Goal: Information Seeking & Learning: Learn about a topic

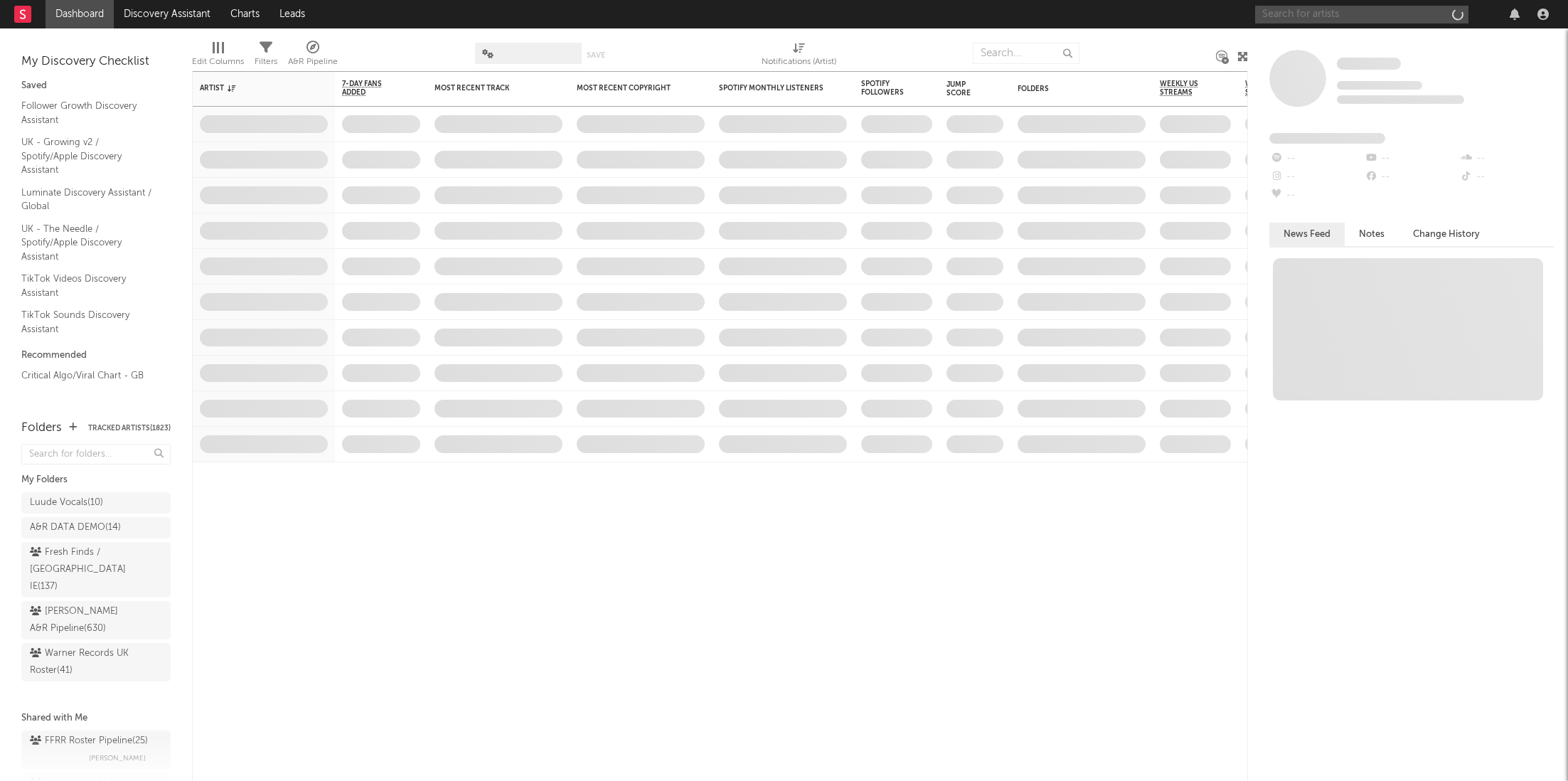
click at [1345, 13] on input "text" at bounding box center [1362, 15] width 213 height 18
paste input "[URL][DOMAIN_NAME]"
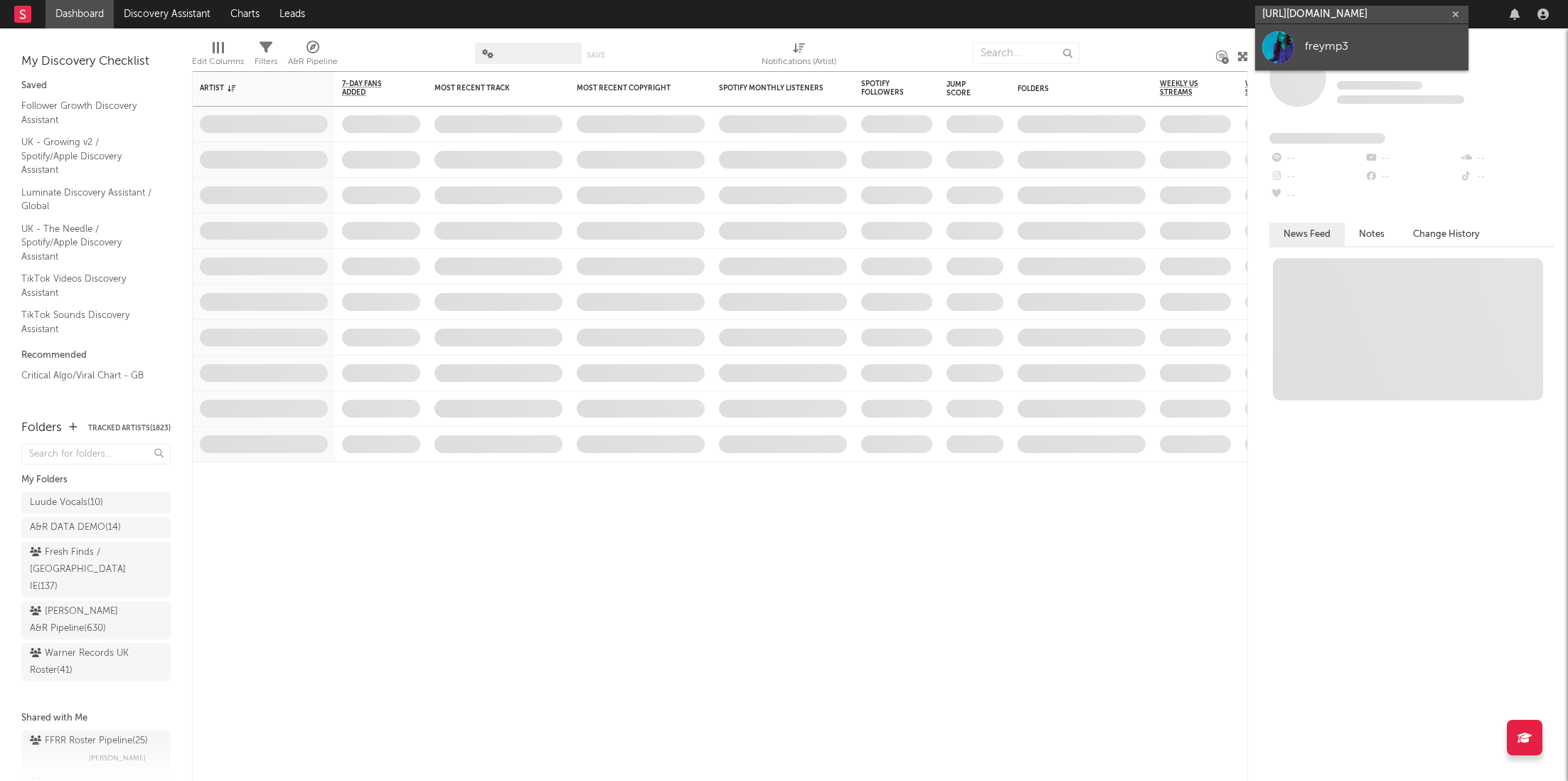
type input "[URL][DOMAIN_NAME]"
click at [1346, 44] on div "freymp3" at bounding box center [1383, 47] width 156 height 17
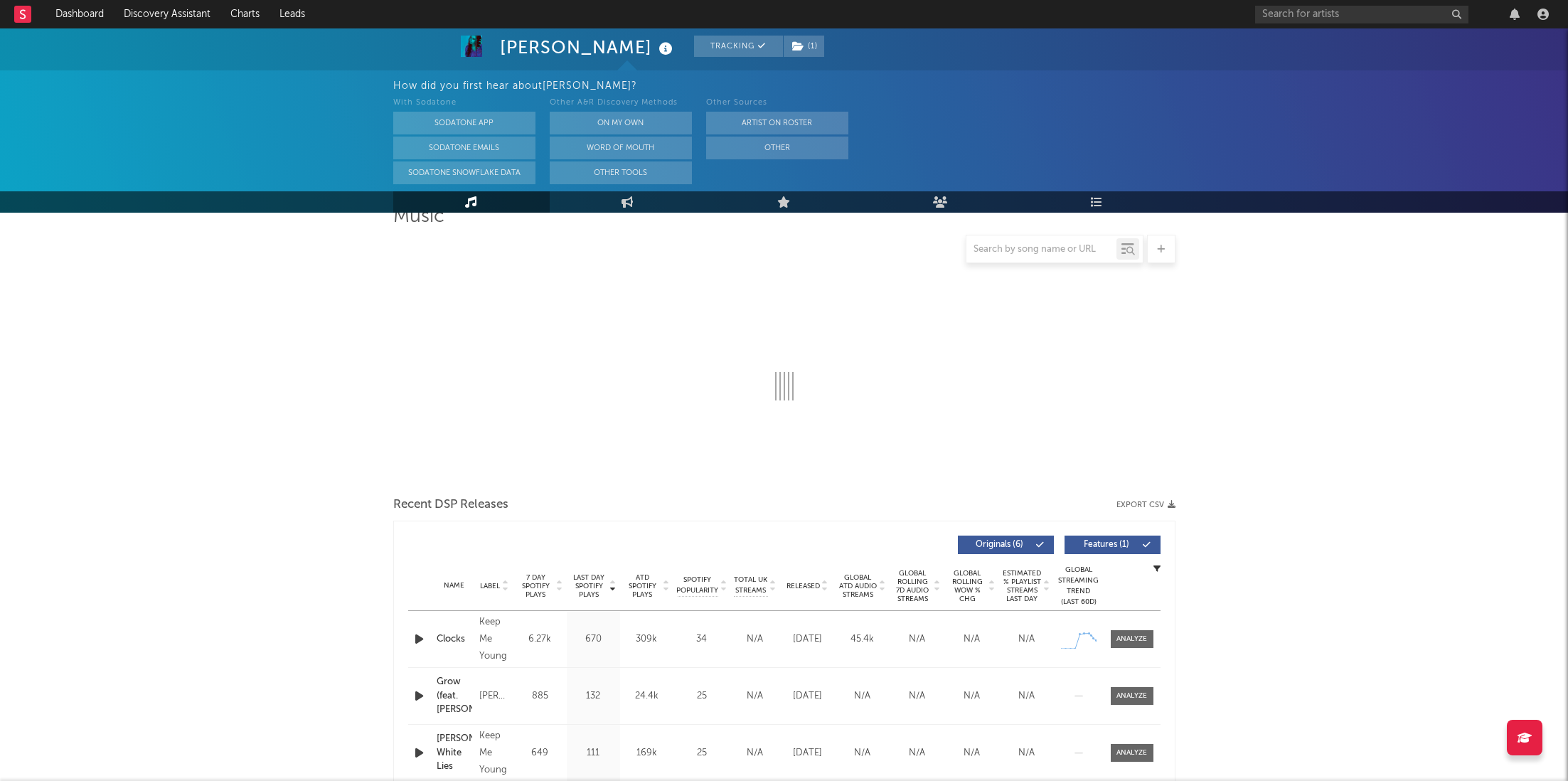
scroll to position [165, 0]
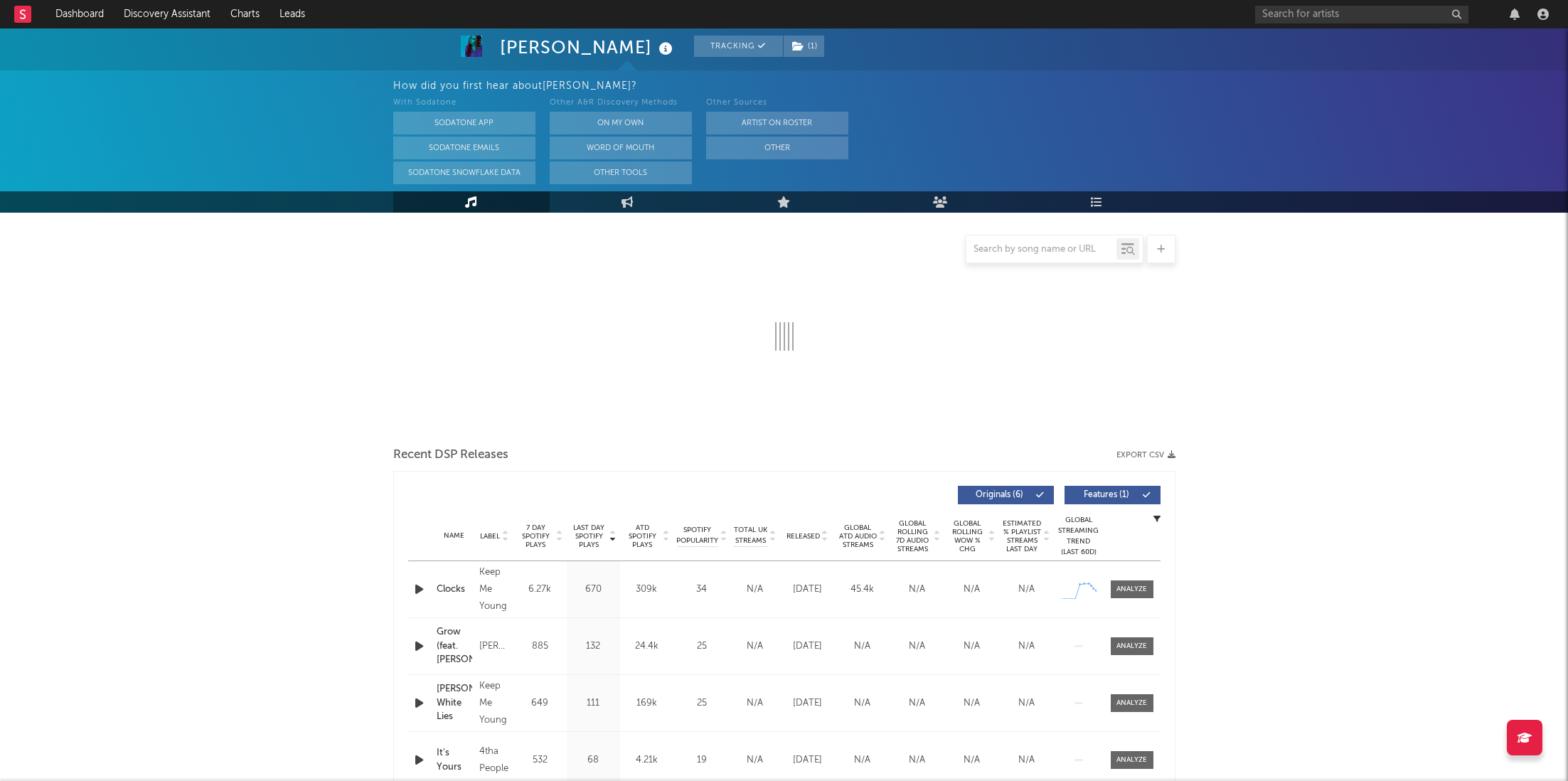
select select "1w"
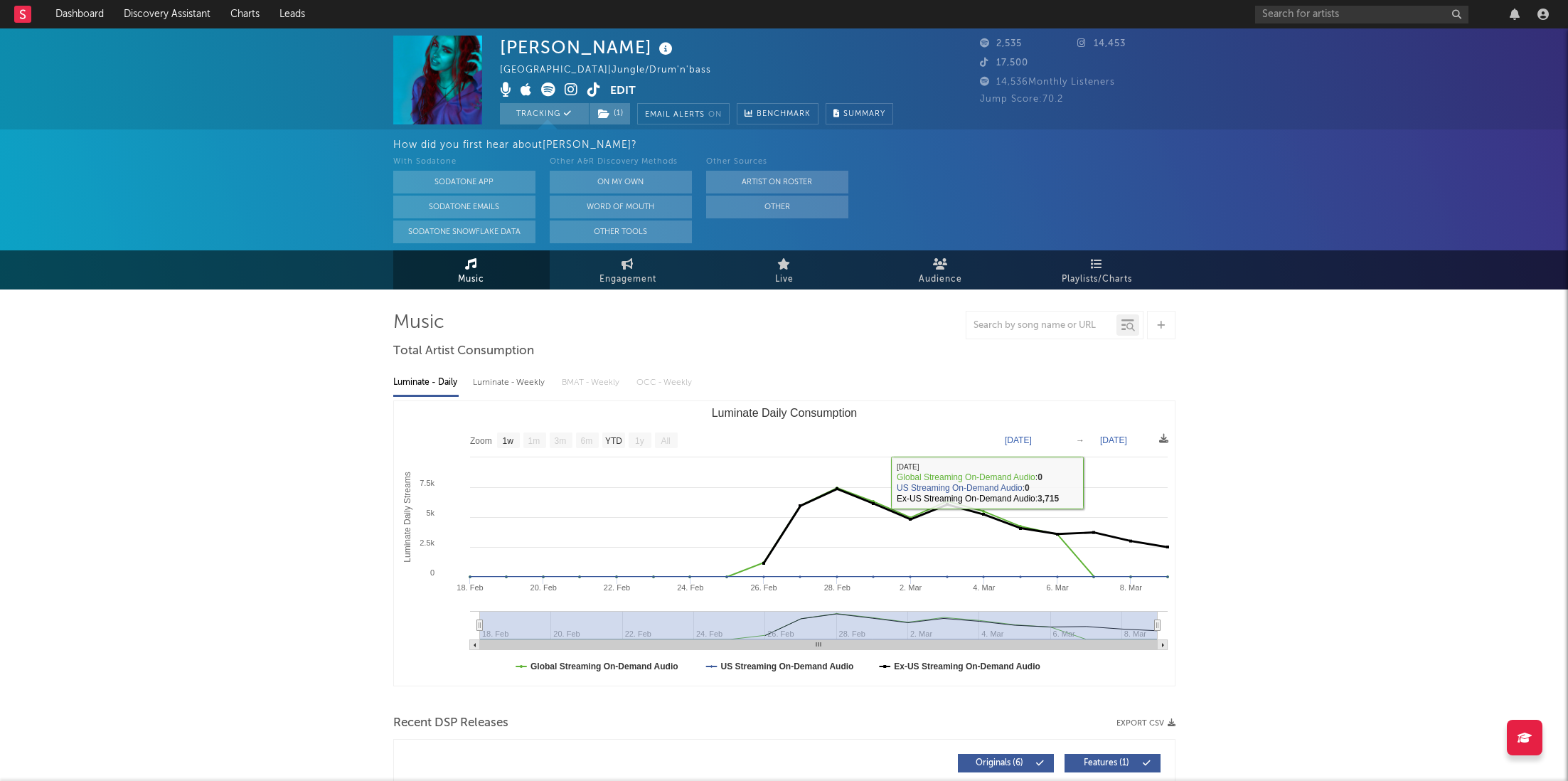
scroll to position [0, 0]
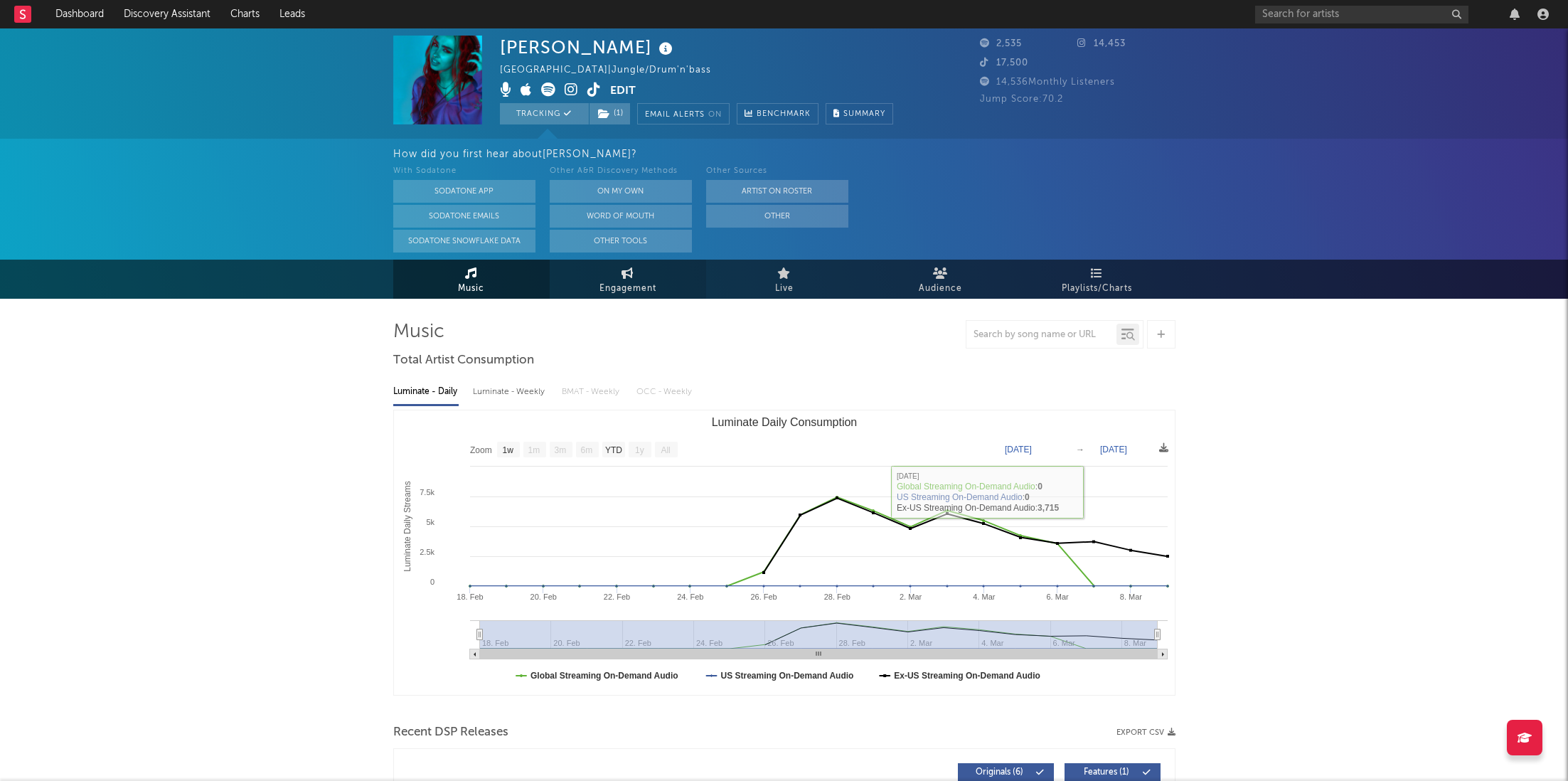
click at [665, 297] on link "Engagement" at bounding box center [628, 279] width 156 height 39
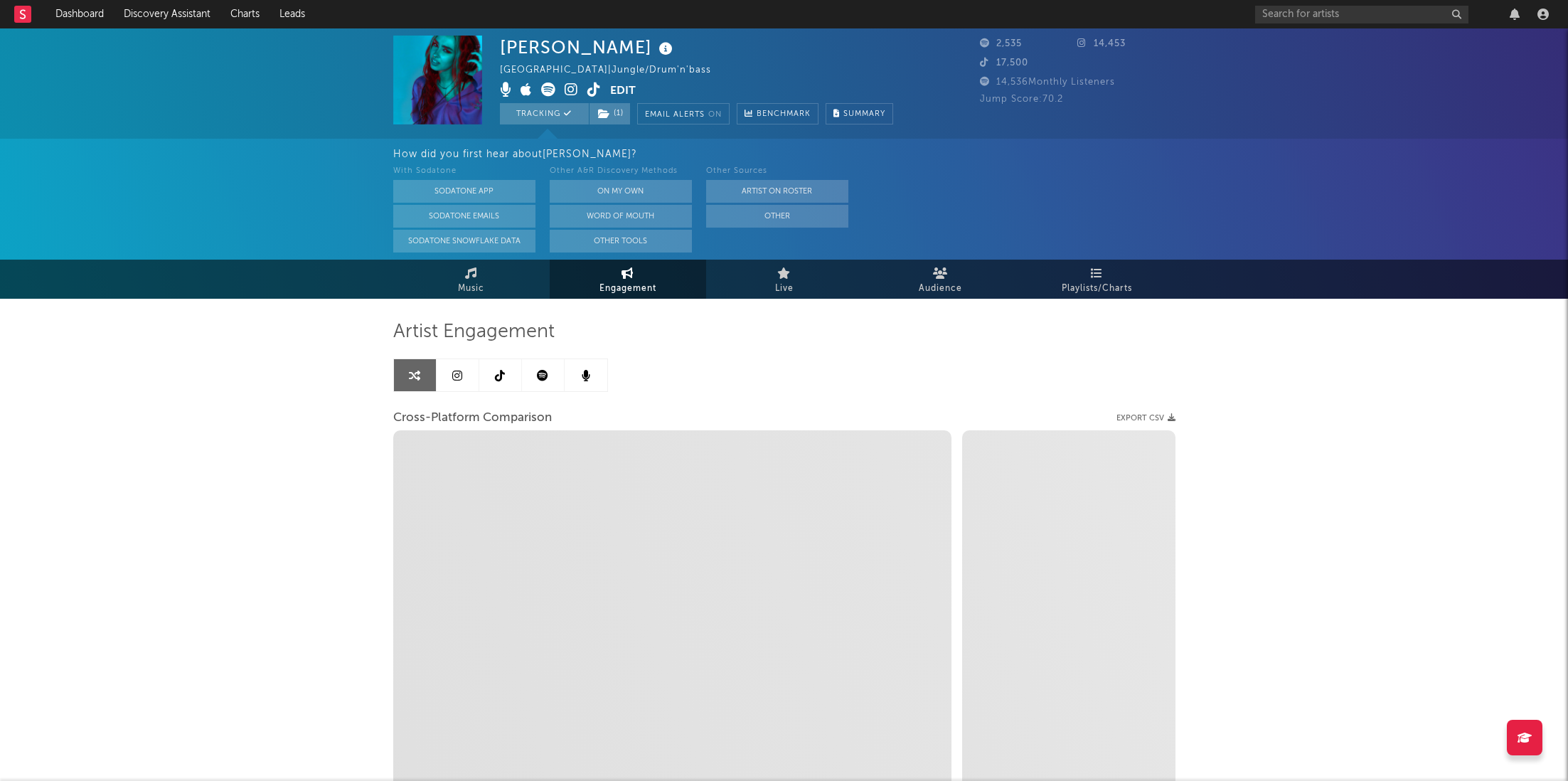
select select "1w"
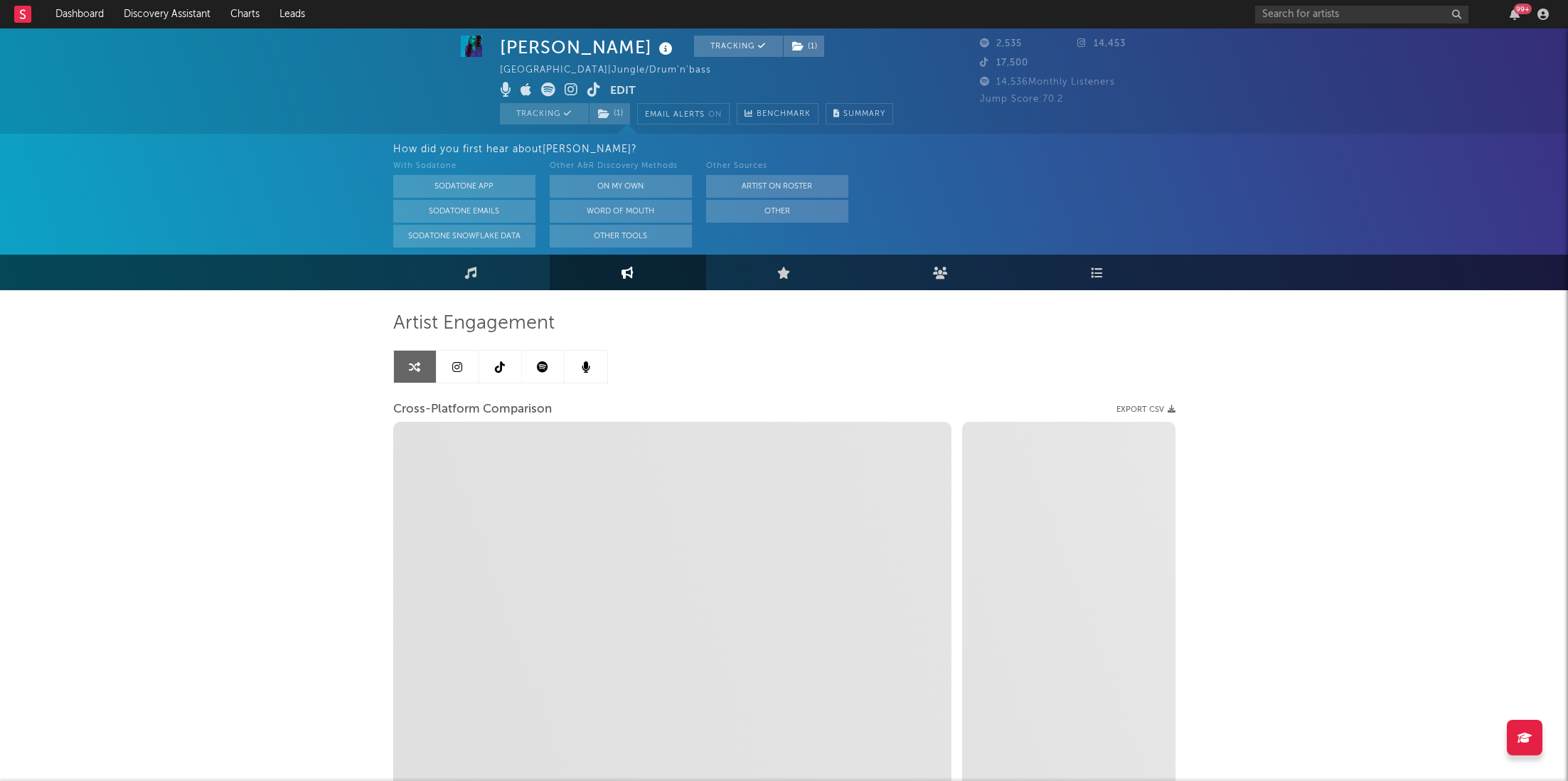
select select "1m"
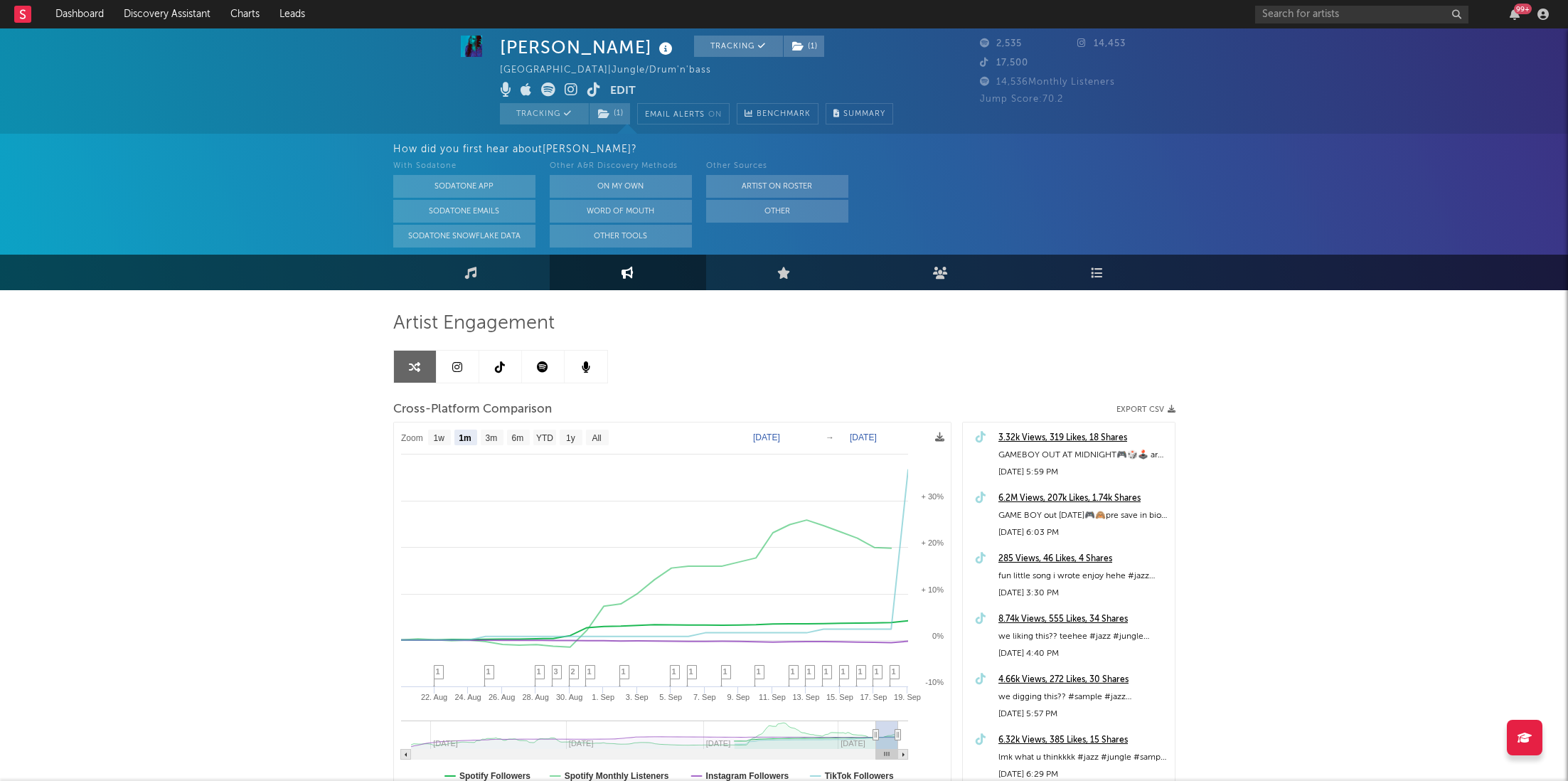
click at [504, 367] on icon at bounding box center [500, 367] width 10 height 11
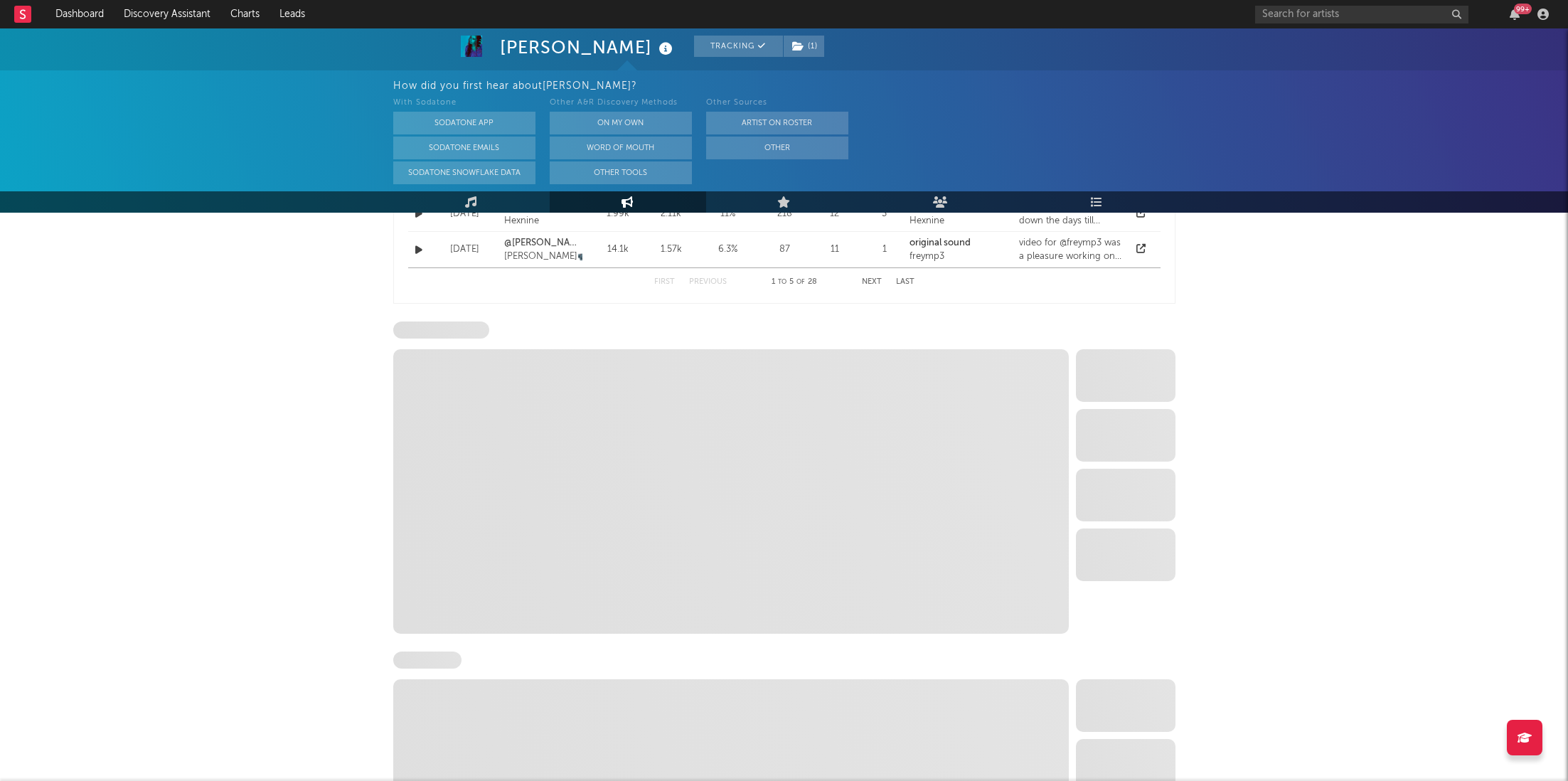
select select "6m"
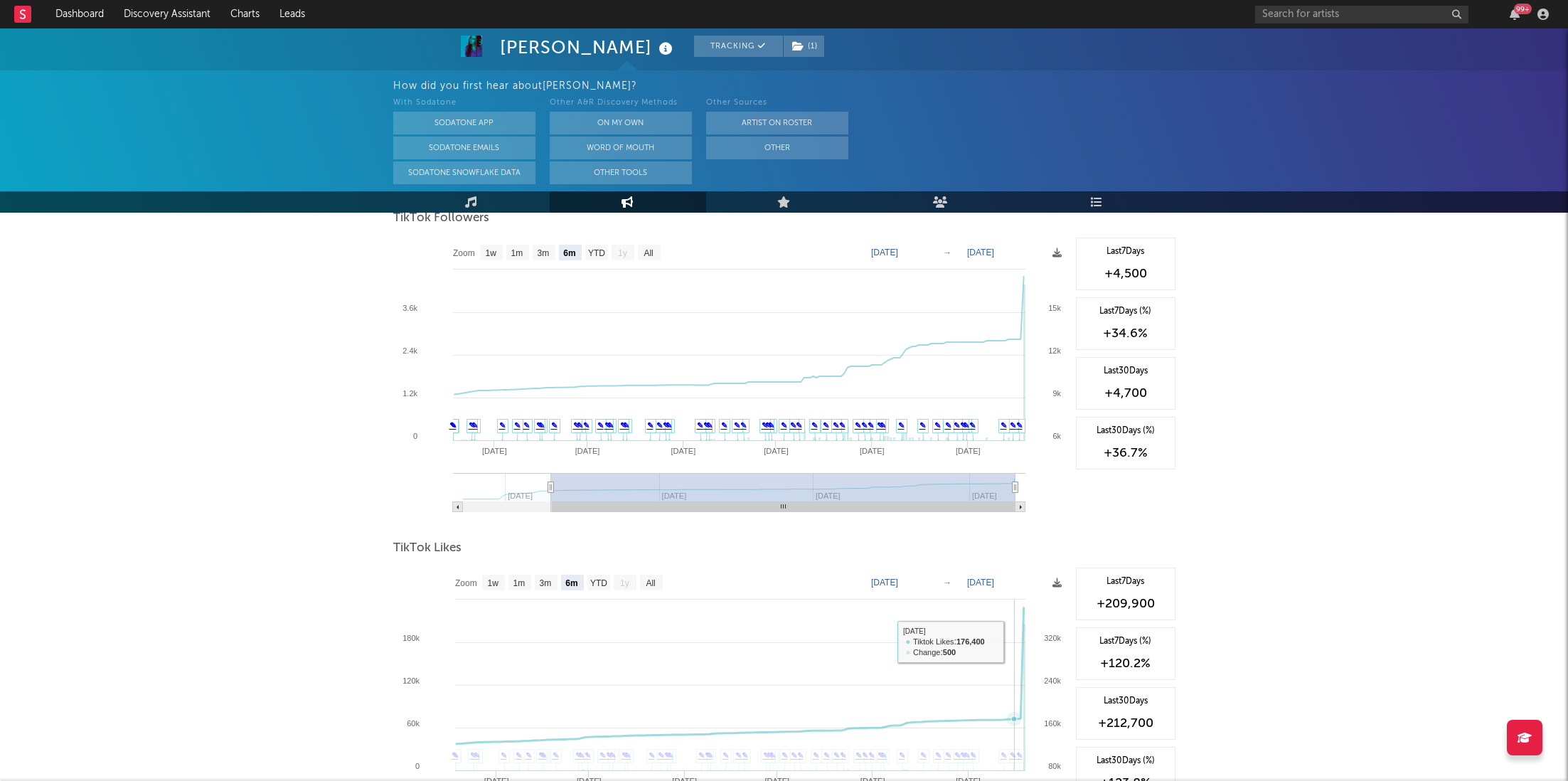
scroll to position [1288, 0]
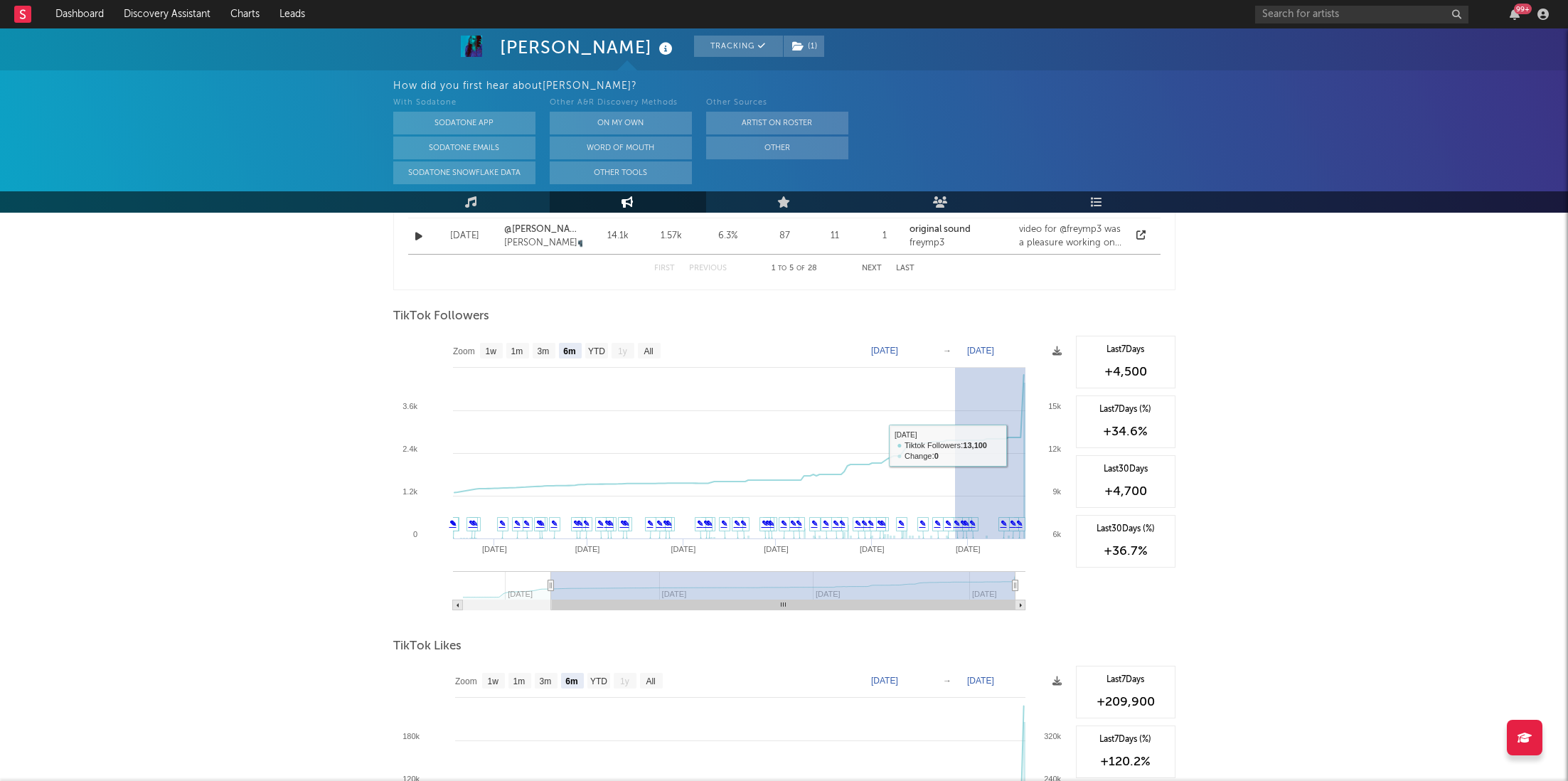
drag, startPoint x: 955, startPoint y: 444, endPoint x: 1077, endPoint y: 444, distance: 122.0
click at [1077, 444] on div "Zoom 1w 1m 3m 6m YTD 1y All [DATE] [DATE] Created with Highcharts 10.3.3 Sep '[…" at bounding box center [784, 478] width 782 height 285
type input "[DATE]"
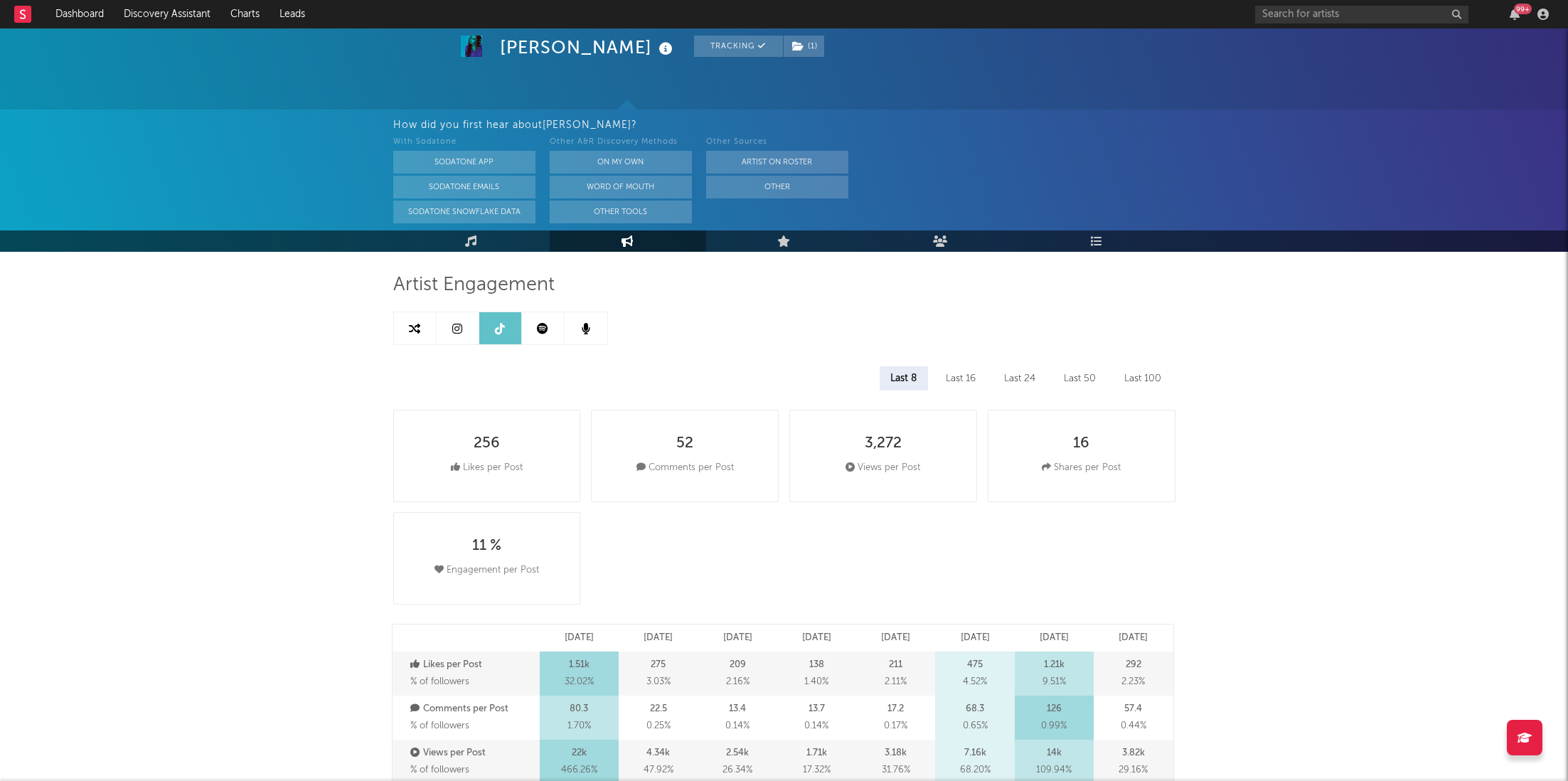
scroll to position [0, 0]
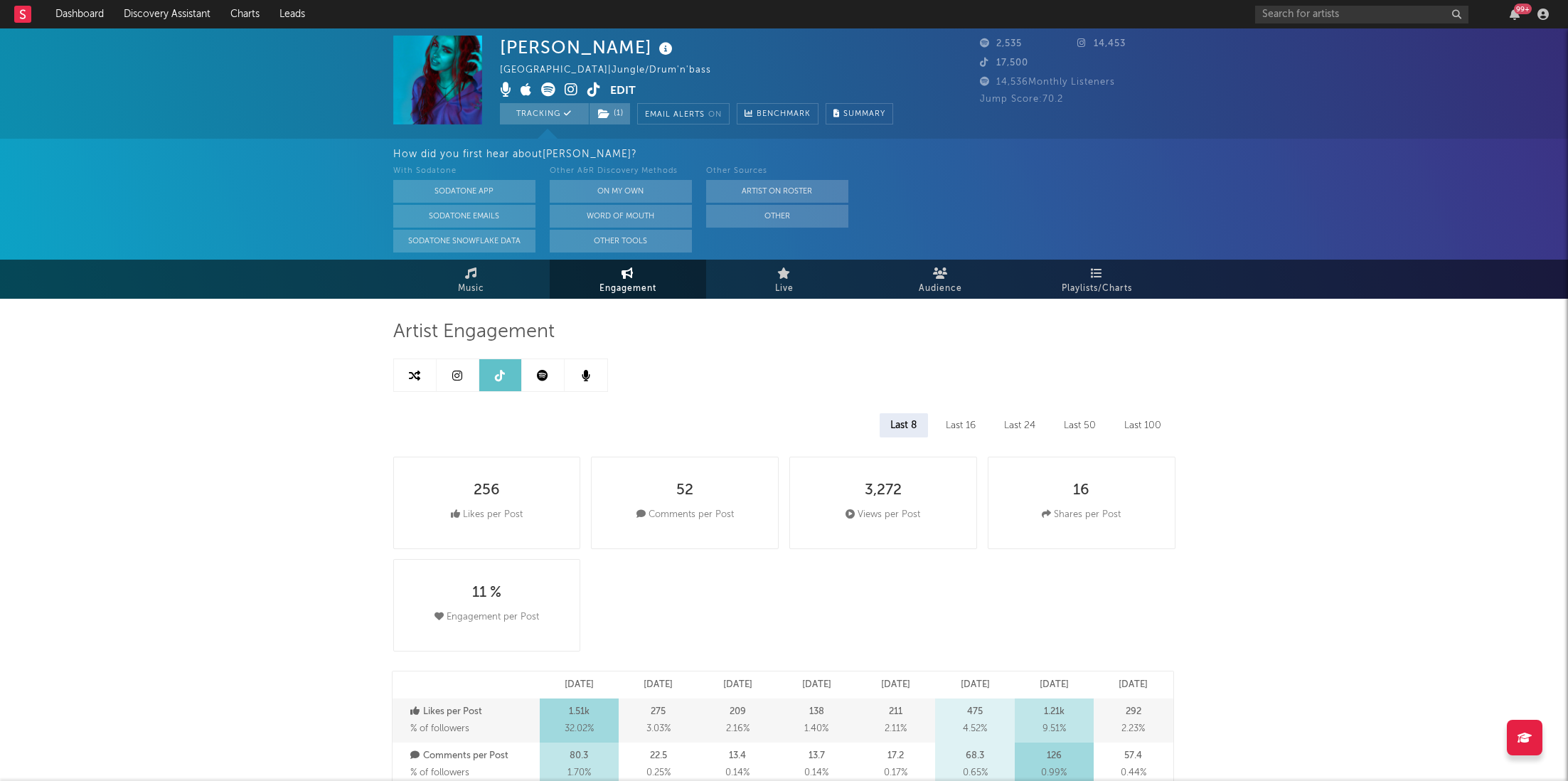
click at [1514, 4] on div "99 +" at bounding box center [1404, 14] width 299 height 28
click at [1515, 10] on div "99 +" at bounding box center [1523, 9] width 18 height 10
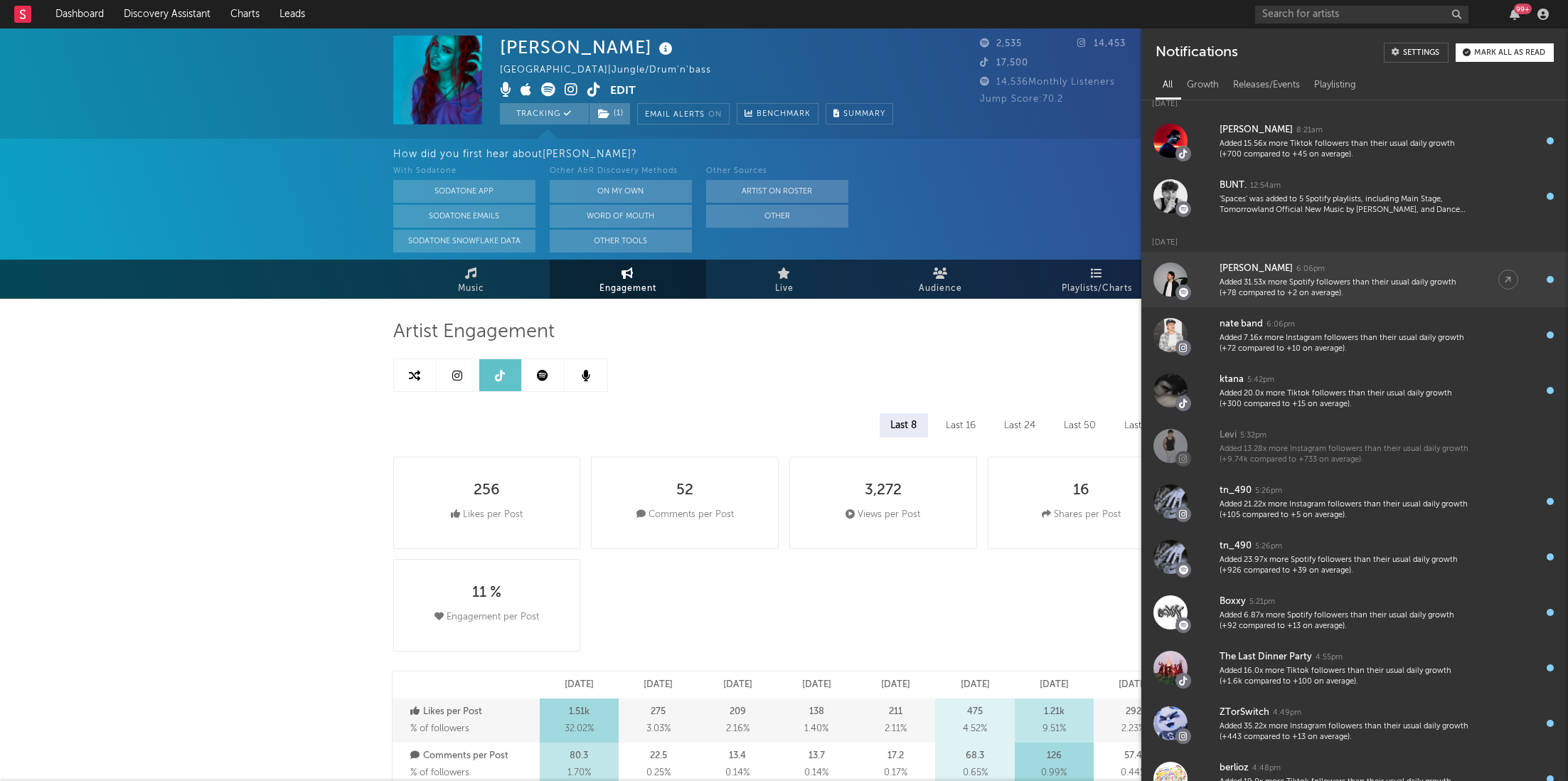
scroll to position [19, 0]
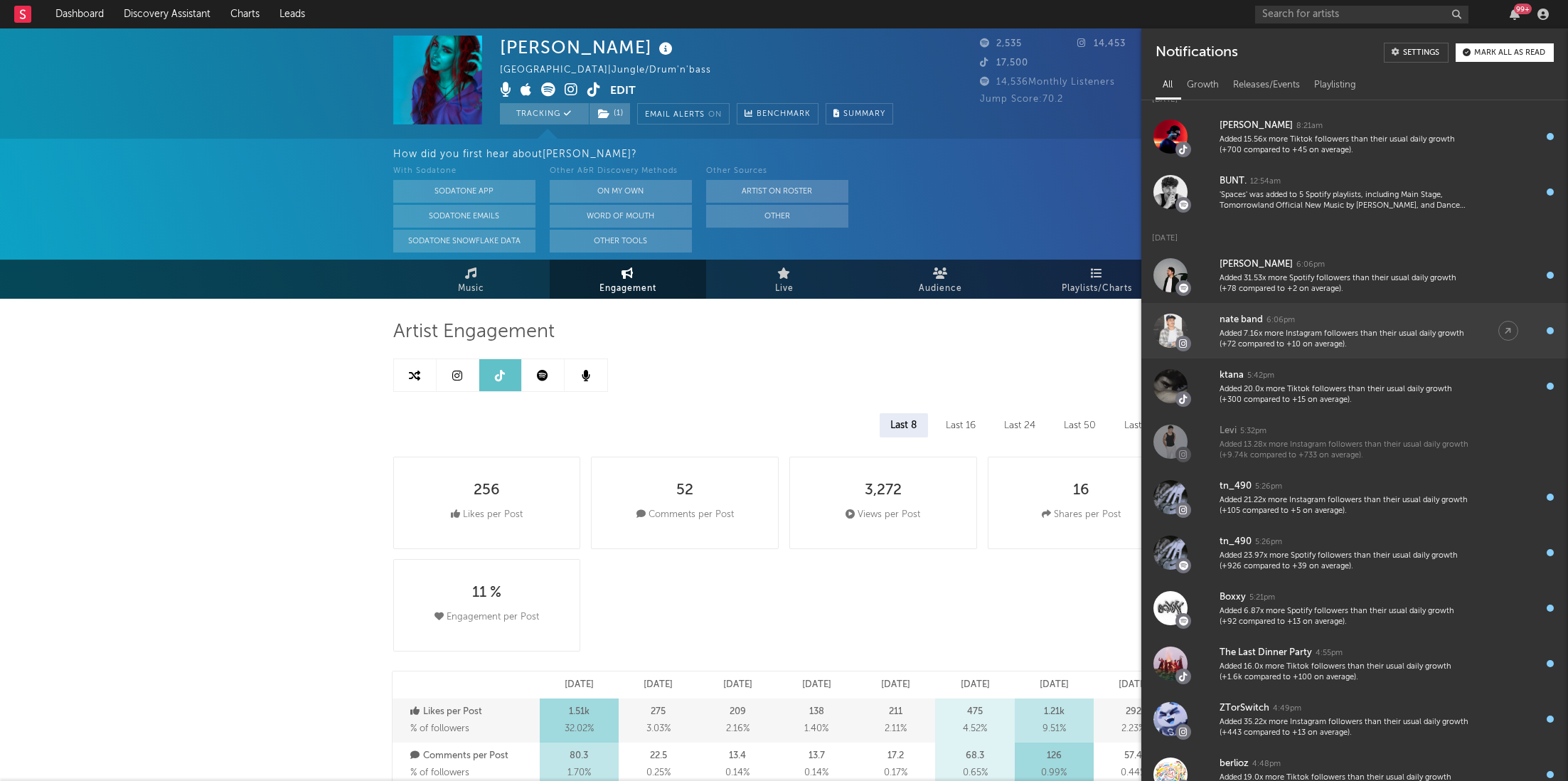
click at [1362, 332] on div "Added 7.16x more Instagram followers than their usual daily growth (+72 compare…" at bounding box center [1345, 340] width 250 height 22
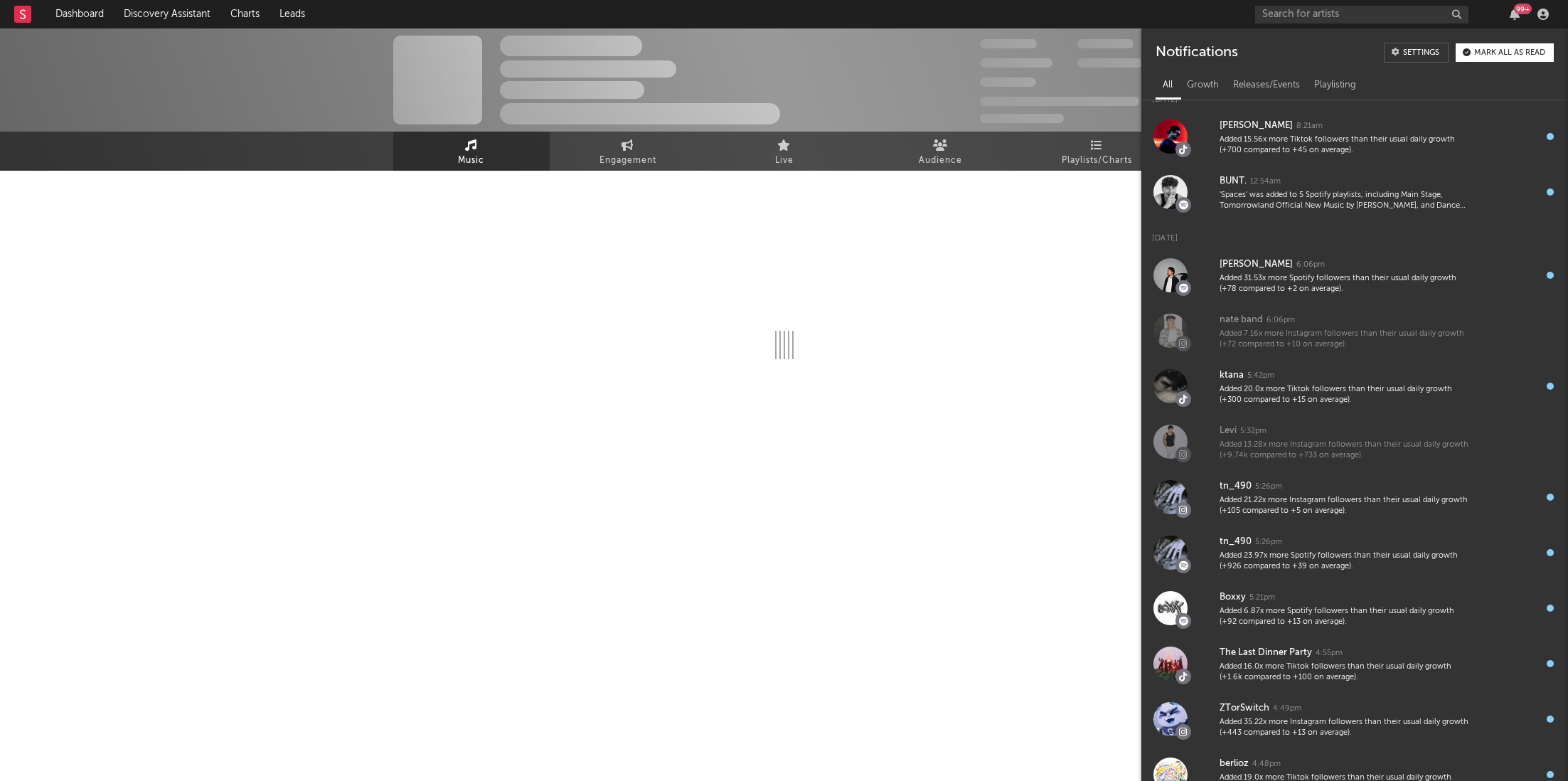
select select "1w"
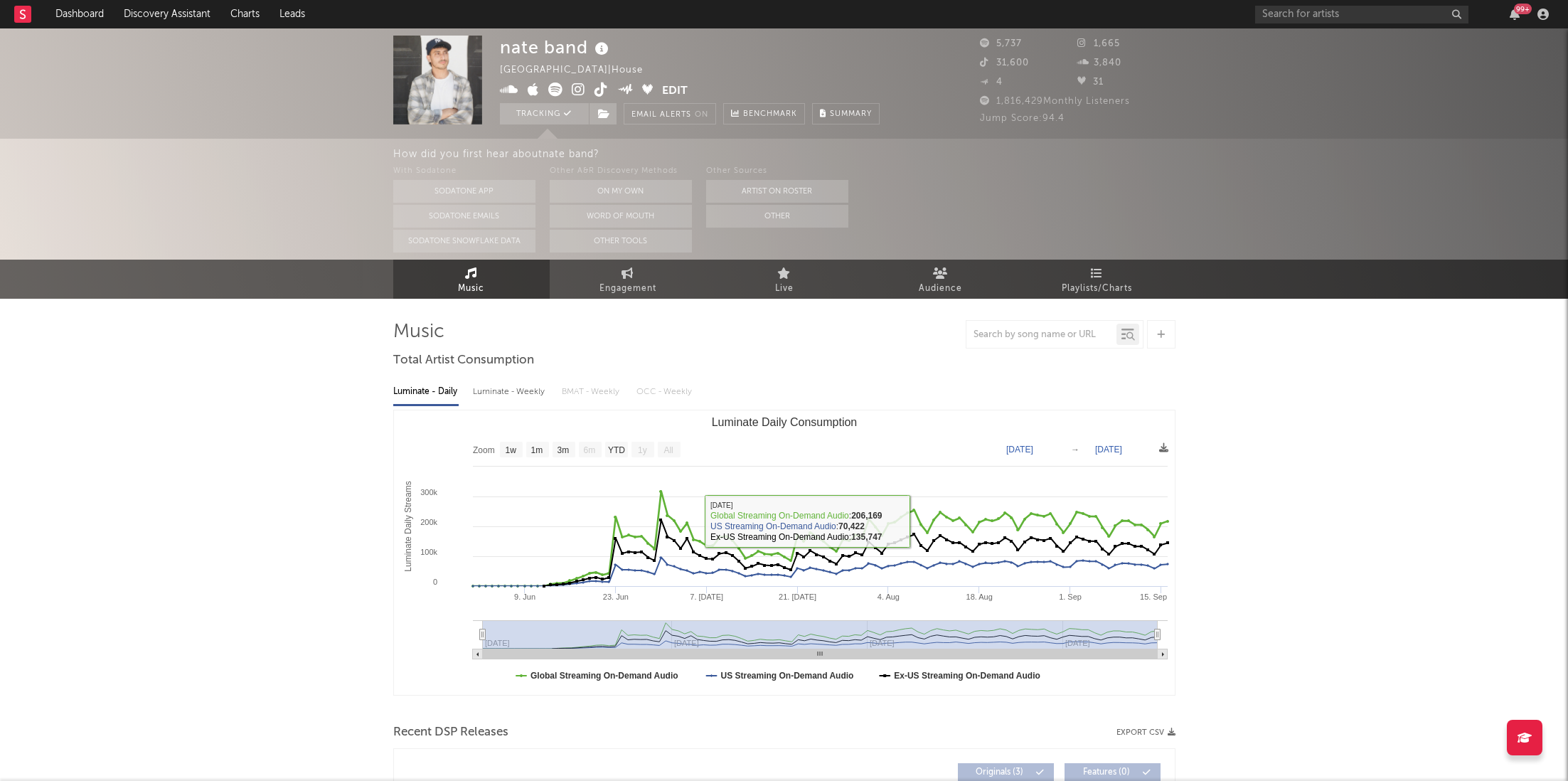
click at [941, 408] on div "Luminate - Daily Luminate - Weekly BMAT - Weekly OCC - Weekly Zoom 1w 1m 3m 6m …" at bounding box center [784, 536] width 782 height 326
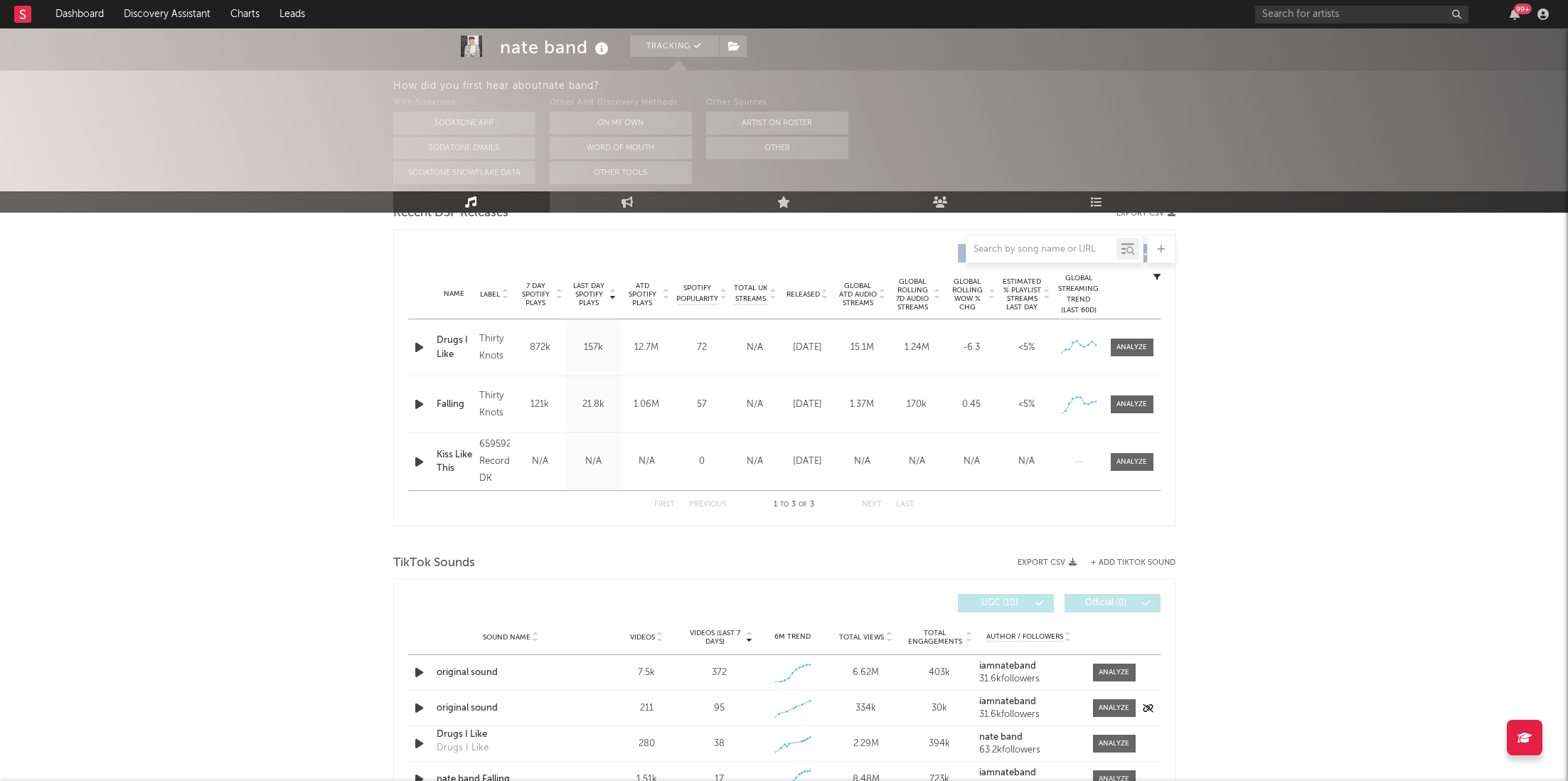
scroll to position [717, 0]
